Goal: Task Accomplishment & Management: Manage account settings

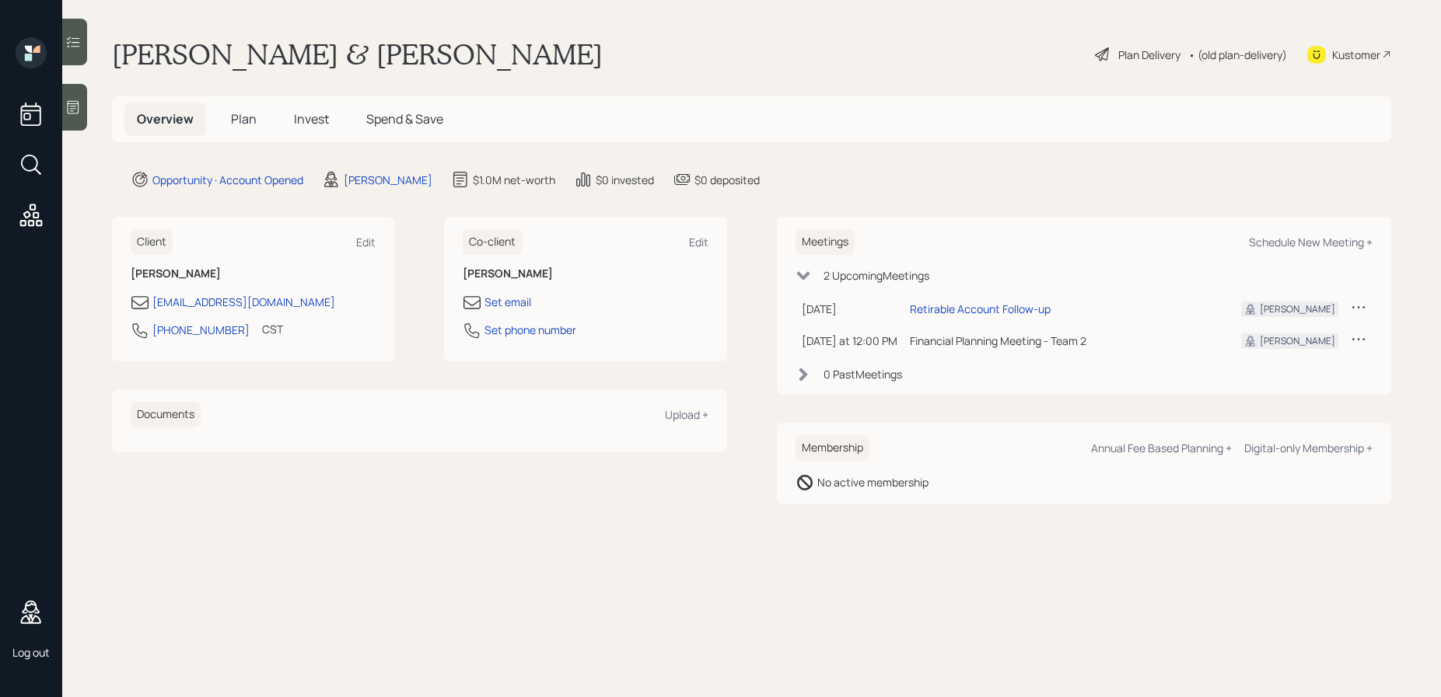
click at [323, 120] on span "Invest" at bounding box center [311, 118] width 35 height 17
